Goal: Navigation & Orientation: Find specific page/section

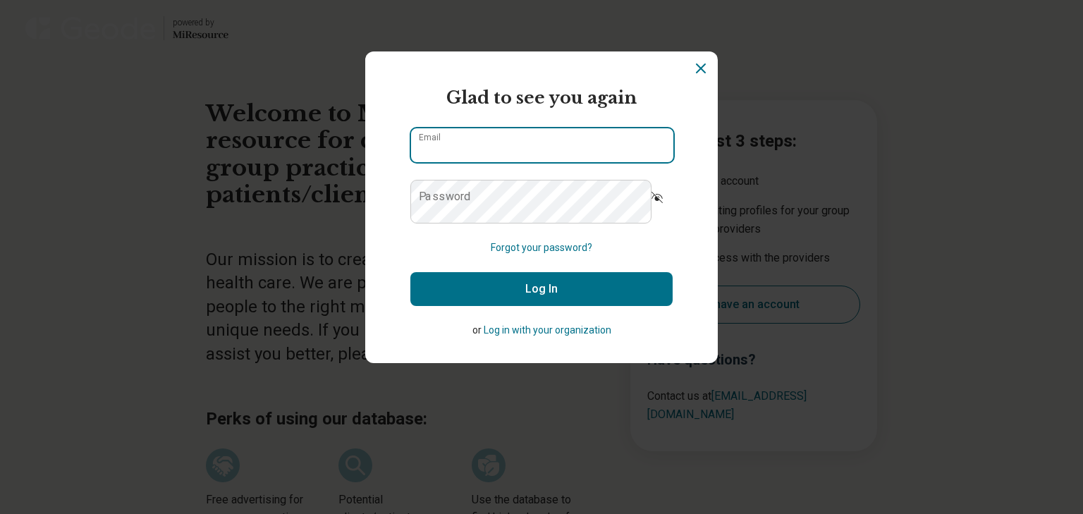
type input "**********"
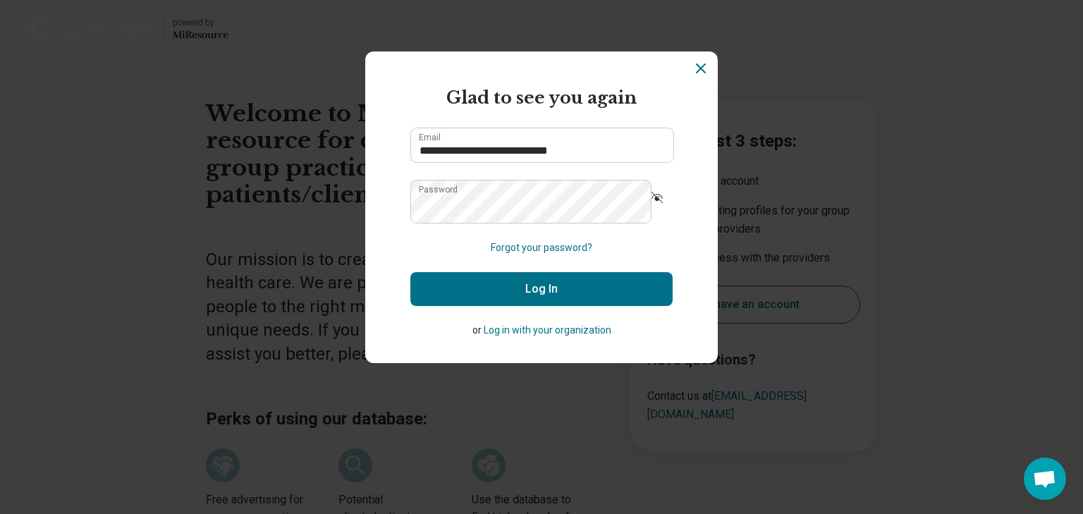
click at [553, 306] on button "Log In" at bounding box center [541, 289] width 262 height 34
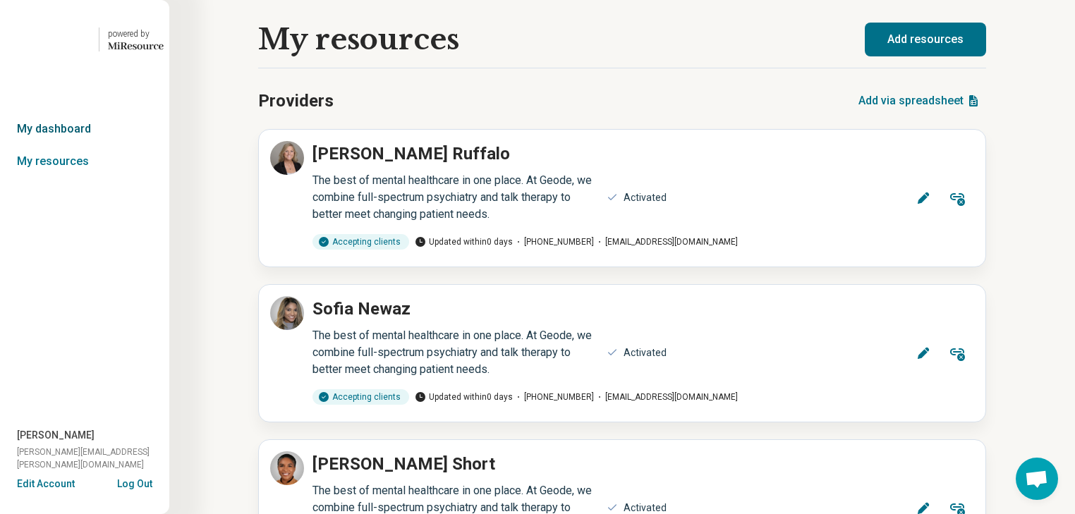
click at [62, 145] on link "My dashboard" at bounding box center [84, 129] width 169 height 32
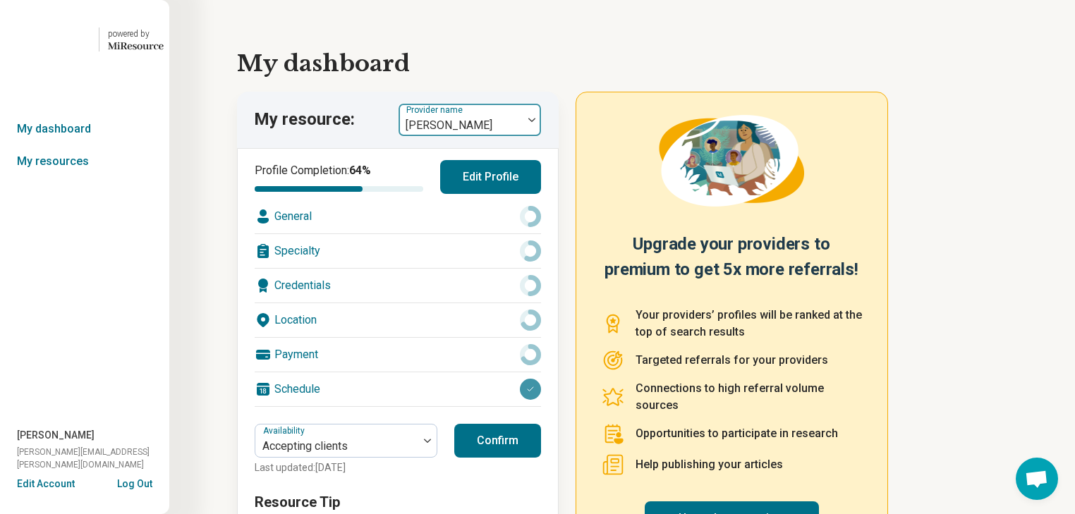
click at [536, 122] on div at bounding box center [532, 120] width 18 height 4
click at [48, 178] on link "My resources" at bounding box center [84, 161] width 169 height 32
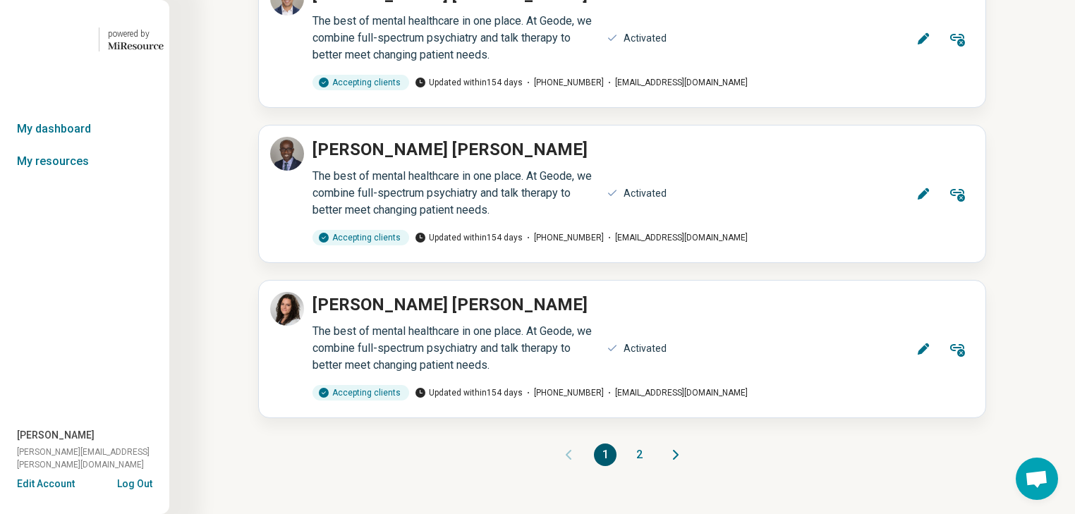
scroll to position [21135, 0]
click at [648, 444] on button "2" at bounding box center [639, 455] width 23 height 23
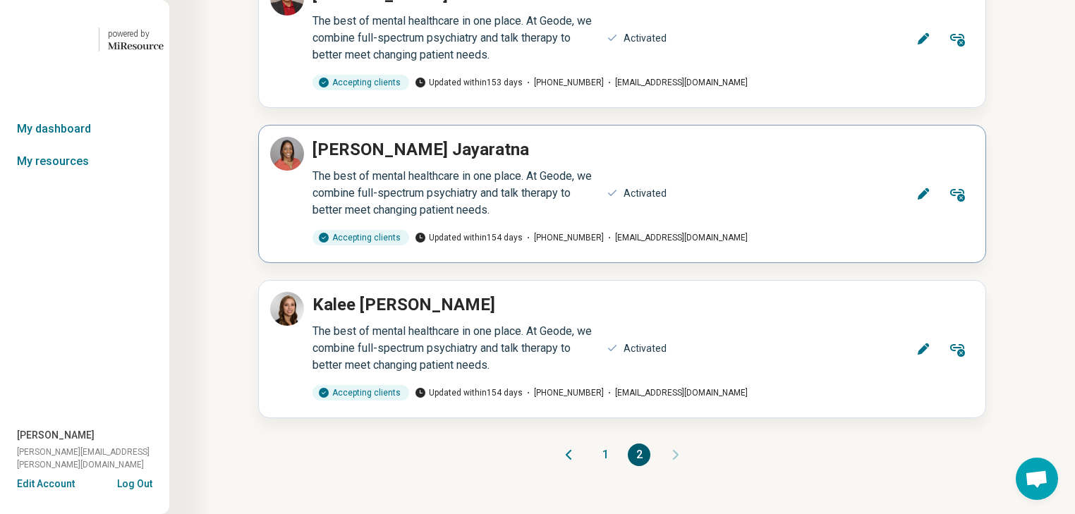
scroll to position [3667, 0]
click at [438, 162] on p "[PERSON_NAME]" at bounding box center [420, 149] width 217 height 25
click at [37, 145] on link "My dashboard" at bounding box center [84, 129] width 169 height 32
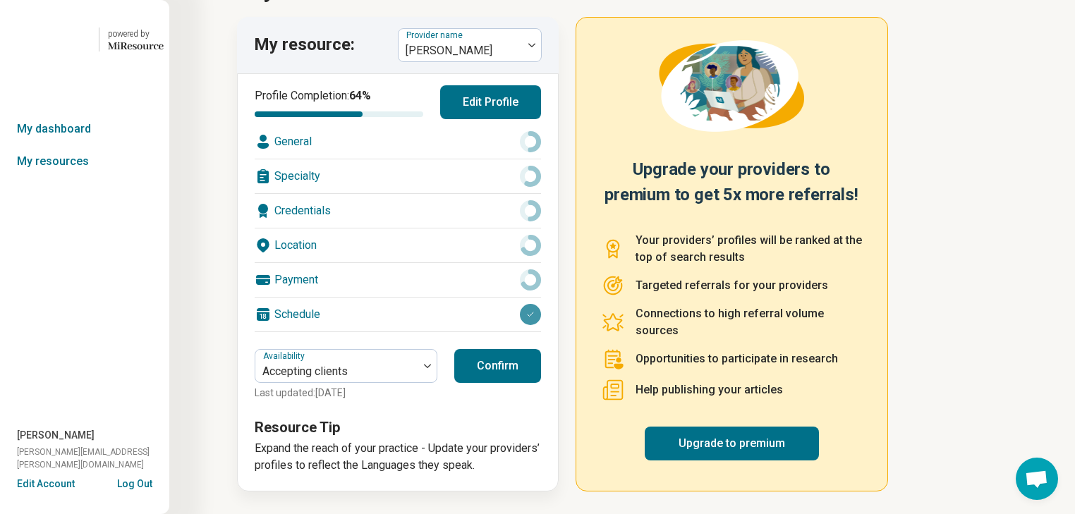
scroll to position [0, 0]
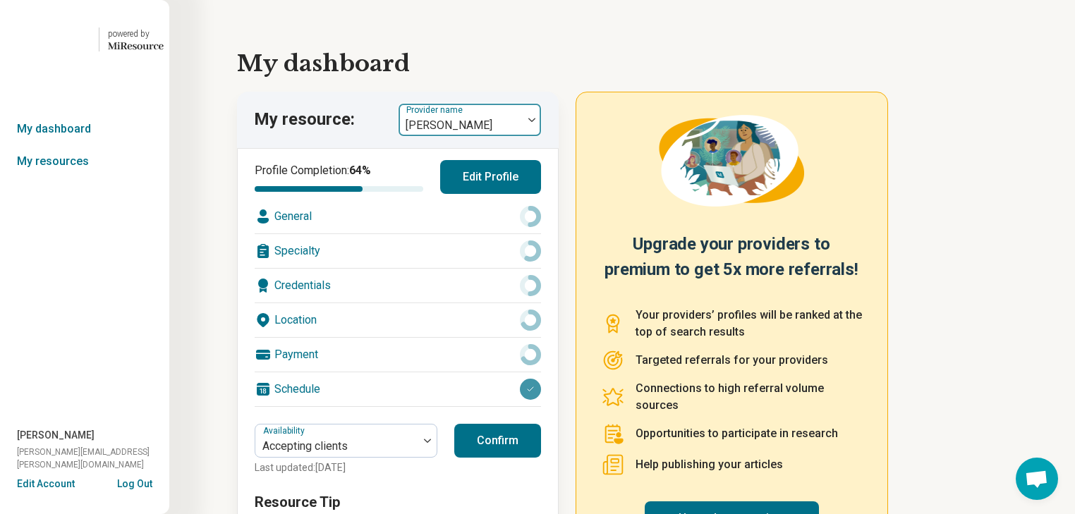
click at [536, 122] on div at bounding box center [532, 120] width 18 height 4
type input "*****"
click at [64, 178] on link "My resources" at bounding box center [84, 161] width 169 height 32
